Goal: Transaction & Acquisition: Purchase product/service

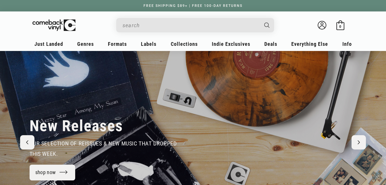
click at [217, 25] on input "When autocomplete results are available use up and down arrows to review and en…" at bounding box center [190, 26] width 136 height 12
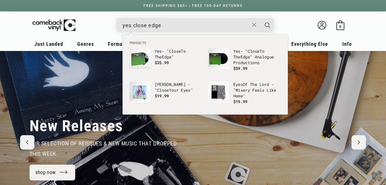
type input "yes close edge"
click at [260, 18] on button "Search" at bounding box center [267, 25] width 14 height 14
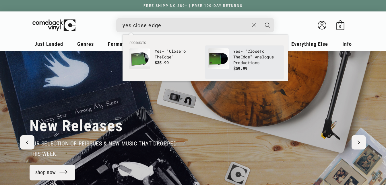
click at [257, 54] on b "Close" at bounding box center [254, 50] width 12 height 5
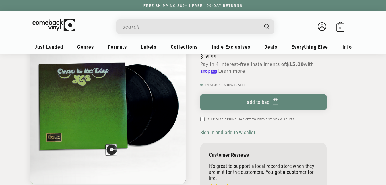
scroll to position [93, 0]
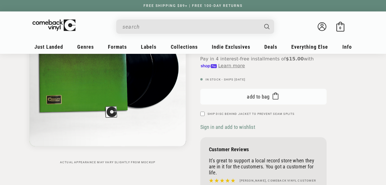
click at [283, 97] on button "Add to bag Added to bag" at bounding box center [263, 97] width 126 height 16
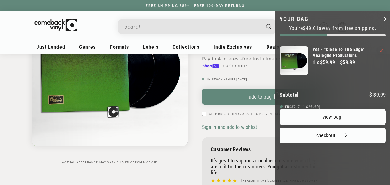
click at [192, 46] on div at bounding box center [195, 92] width 390 height 185
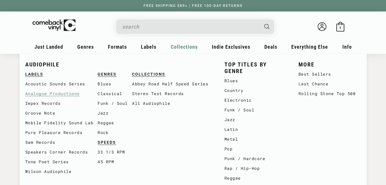
click at [56, 96] on link "Analogue Productions" at bounding box center [61, 94] width 73 height 10
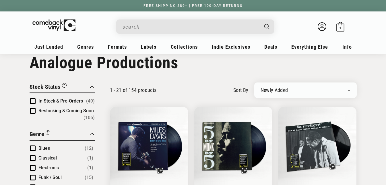
scroll to position [10, 0]
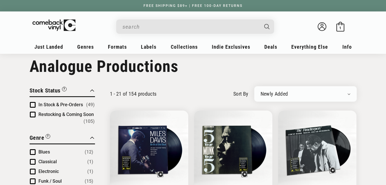
click at [266, 93] on select "Newly Added Popularity Artist (A-Z) Price (High To Low) Price (Low To High) Per…" at bounding box center [305, 94] width 90 height 6
select select "price-descending"
click at [260, 91] on select "Newly Added Popularity Artist (A-Z) Price (High To Low) Price (Low To High) Per…" at bounding box center [305, 94] width 90 height 6
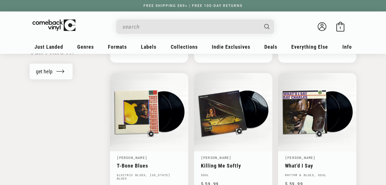
scroll to position [637, 0]
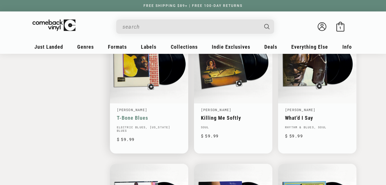
click at [149, 115] on link "T-Bone Blues" at bounding box center [149, 118] width 65 height 6
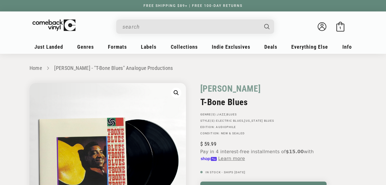
click at [386, 15] on html "Skip to content You can't add more than to the bag. Item added to bag Item remo…" at bounding box center [193, 92] width 386 height 185
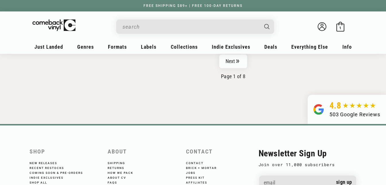
scroll to position [1010, 0]
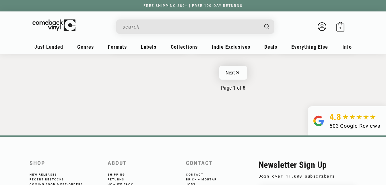
click at [228, 73] on link "Next" at bounding box center [233, 73] width 28 height 14
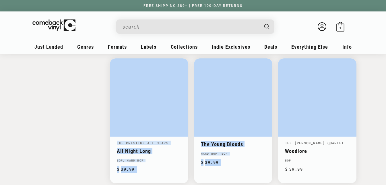
scroll to position [762, 0]
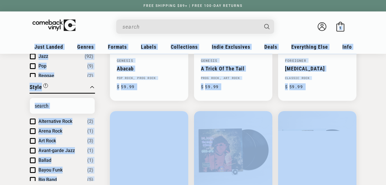
drag, startPoint x: 390, startPoint y: 19, endPoint x: 342, endPoint y: 36, distance: 50.4
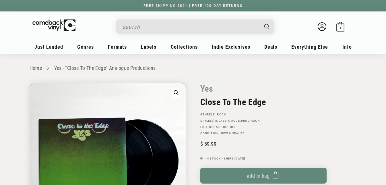
scroll to position [93, 0]
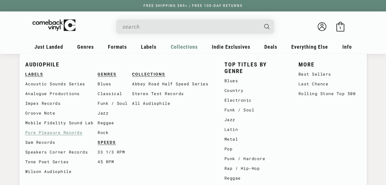
click at [59, 131] on link "Pure Pleasure Records" at bounding box center [61, 133] width 73 height 10
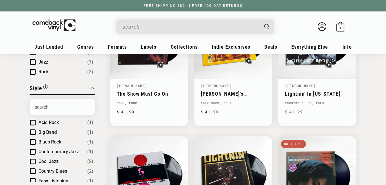
scroll to position [6, 0]
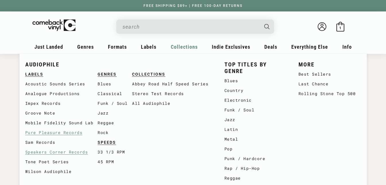
click at [73, 153] on link "Speakers Corner Records" at bounding box center [61, 152] width 73 height 10
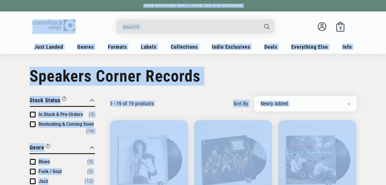
drag, startPoint x: 390, startPoint y: 11, endPoint x: 388, endPoint y: 0, distance: 11.4
click at [386, 0] on html "Skip to content You can't add more than to the bag. Item added to bag Item remo…" at bounding box center [193, 92] width 386 height 185
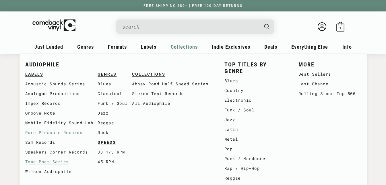
click at [56, 161] on link "Tone Poet Series" at bounding box center [61, 162] width 73 height 10
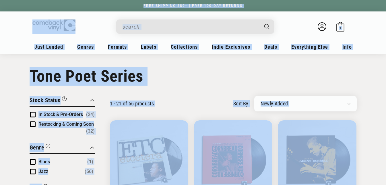
drag, startPoint x: 390, startPoint y: 14, endPoint x: 389, endPoint y: 3, distance: 11.2
click at [386, 3] on html "Skip to content You can't add more than to the bag. Item added to bag Item remo…" at bounding box center [193, 92] width 386 height 185
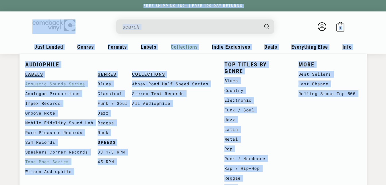
click at [66, 86] on link "Acoustic Sounds Series" at bounding box center [61, 84] width 73 height 10
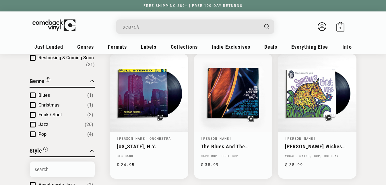
scroll to position [69, 0]
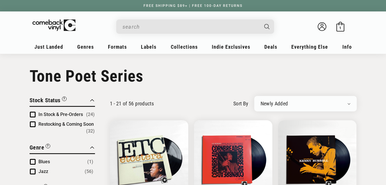
click at [211, 25] on input "When autocomplete results are available use up and down arrows to review and en…" at bounding box center [190, 27] width 136 height 12
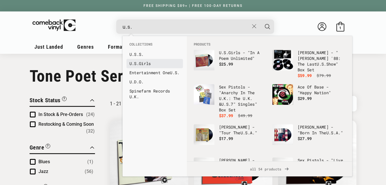
type input "u.s."
click at [163, 65] on link "U.S. Girls" at bounding box center [154, 64] width 50 height 6
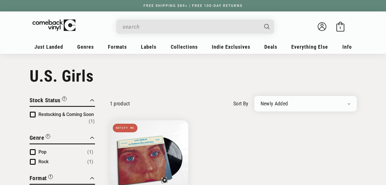
click at [166, 26] on input "When autocomplete results are available use up and down arrows to review and en…" at bounding box center [190, 27] width 136 height 12
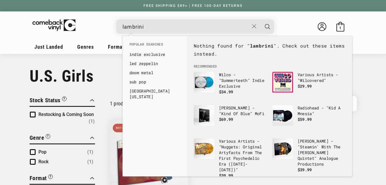
type input "lambrini"
click at [178, 33] on div "lambrini" at bounding box center [198, 27] width 152 height 14
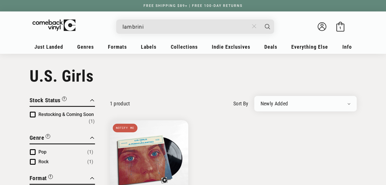
click at [257, 25] on button "Close" at bounding box center [254, 26] width 11 height 13
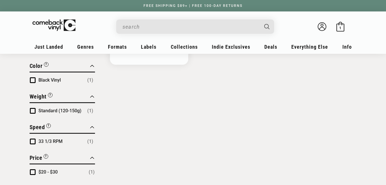
click at [230, 29] on input "When autocomplete results are available use up and down arrows to review and en…" at bounding box center [190, 27] width 136 height 12
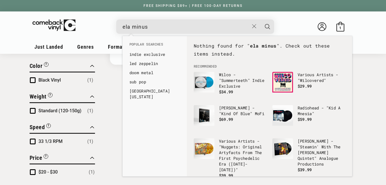
type input "ela minus"
click at [252, 25] on use "Close" at bounding box center [254, 26] width 4 height 4
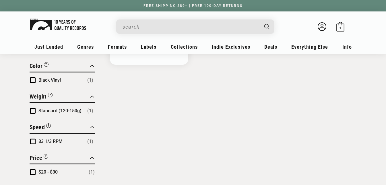
click at [65, 26] on img at bounding box center [58, 24] width 56 height 11
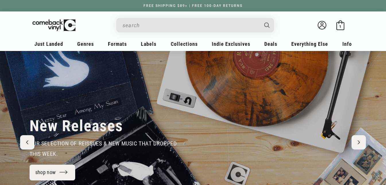
click at [158, 28] on input "When autocomplete results are available use up and down arrows to review and en…" at bounding box center [190, 26] width 136 height 12
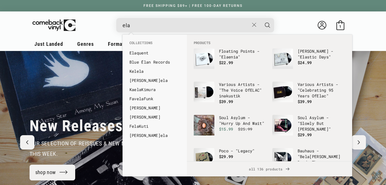
type input "ela"
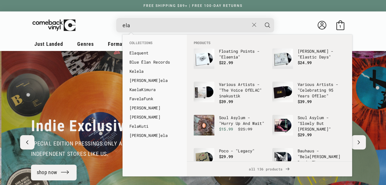
scroll to position [0, 386]
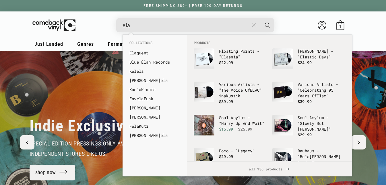
click at [254, 27] on icon "Close" at bounding box center [254, 25] width 4 height 4
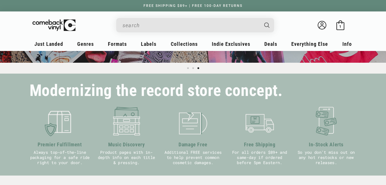
scroll to position [0, 772]
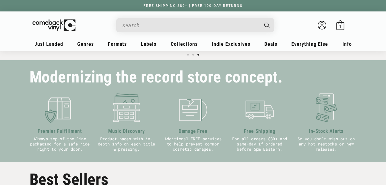
click at [254, 27] on input "When autocomplete results are available use up and down arrows to review and en…" at bounding box center [190, 26] width 136 height 12
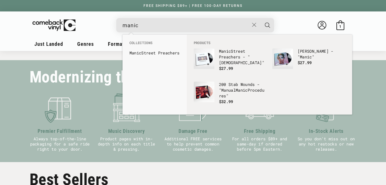
type input "manic"
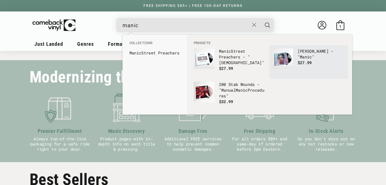
scroll to position [0, 0]
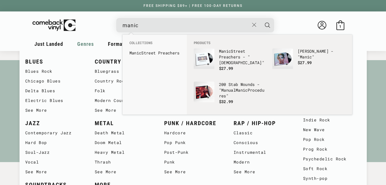
click at [80, 51] on div "BLUES Blues Rock Chicago Blues Delta Blues Electric Blues See More JAZZ Contemp…" at bounding box center [193, 137] width 347 height 172
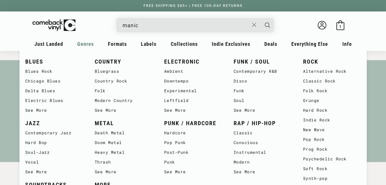
scroll to position [0, 386]
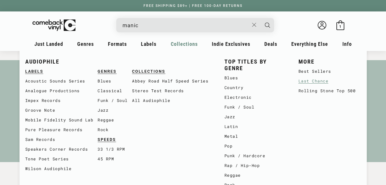
click at [316, 82] on link "Last Chance" at bounding box center [329, 81] width 63 height 10
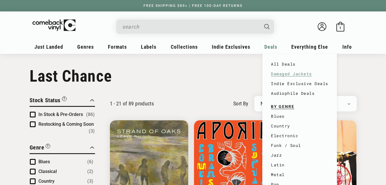
click at [278, 75] on link "Damaged Jackets" at bounding box center [299, 74] width 57 height 10
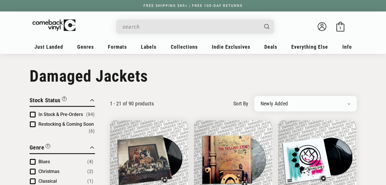
click at [273, 102] on select "Newly Added Popularity Artist (A-Z) Price (High To Low) Price (Low To High) Per…" at bounding box center [305, 104] width 90 height 6
select select "price-descending"
click at [260, 101] on select "Newly Added Popularity Artist (A-Z) Price (High To Low) Price (Low To High) Per…" at bounding box center [305, 104] width 90 height 6
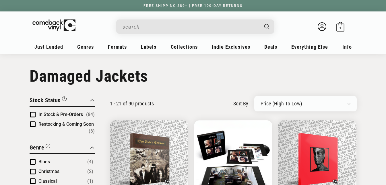
click at [386, 11] on html "Skip to content You can't add more than to the bag. Item added to bag Item remo…" at bounding box center [193, 92] width 386 height 185
click at [340, 27] on span "1" at bounding box center [340, 28] width 2 height 4
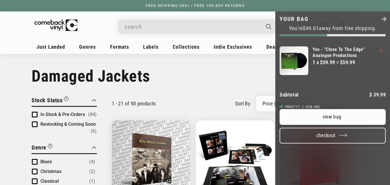
click at [335, 144] on button "Checkout" at bounding box center [333, 136] width 106 height 16
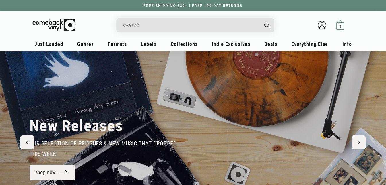
click at [340, 26] on span "1" at bounding box center [340, 26] width 2 height 4
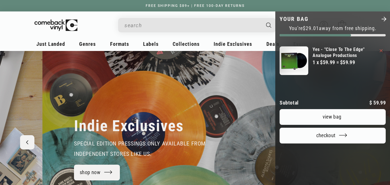
click at [328, 125] on link "View bag" at bounding box center [333, 117] width 106 height 16
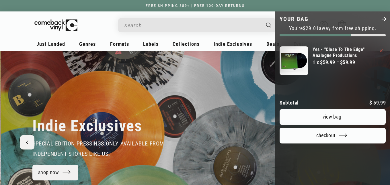
scroll to position [0, 390]
